Goal: Task Accomplishment & Management: Use online tool/utility

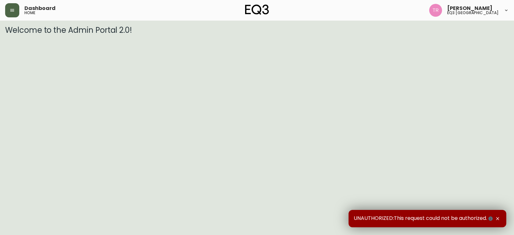
click at [17, 9] on button "button" at bounding box center [12, 10] width 14 height 14
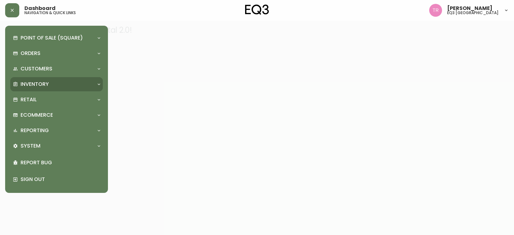
click at [52, 87] on div "Inventory" at bounding box center [53, 84] width 81 height 7
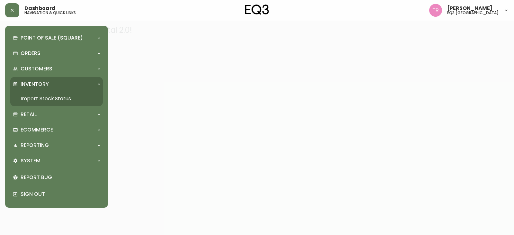
click at [50, 97] on link "Import Stock Status" at bounding box center [56, 98] width 93 height 15
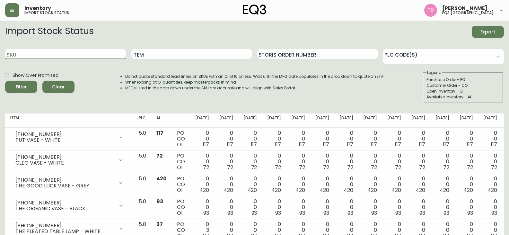
click at [66, 56] on input "SKU" at bounding box center [65, 54] width 121 height 10
click at [5, 81] on button "Filter" at bounding box center [21, 87] width 32 height 12
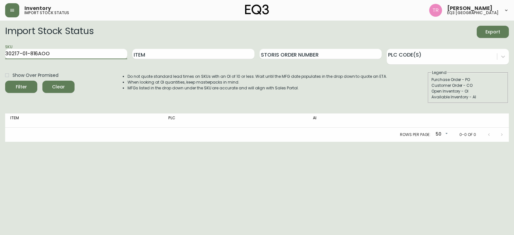
click at [5, 81] on button "Filter" at bounding box center [21, 87] width 32 height 12
click at [170, 54] on input "Item" at bounding box center [193, 54] width 122 height 10
click at [66, 57] on input "[PHONE_NUMBER]" at bounding box center [66, 54] width 122 height 10
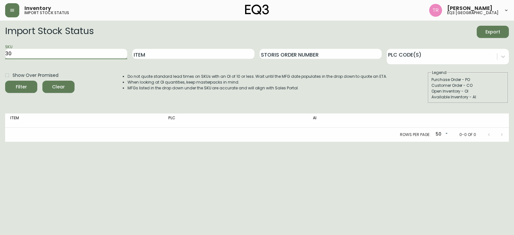
type input "3"
click at [162, 54] on input "Item" at bounding box center [193, 54] width 122 height 10
type input "[PERSON_NAME]"
click at [5, 81] on button "Filter" at bounding box center [21, 87] width 32 height 12
click at [157, 55] on input "Item" at bounding box center [193, 54] width 122 height 10
